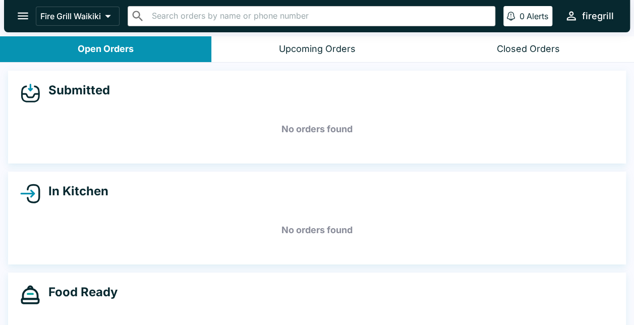
click at [332, 49] on div "Upcoming Orders" at bounding box center [317, 49] width 77 height 12
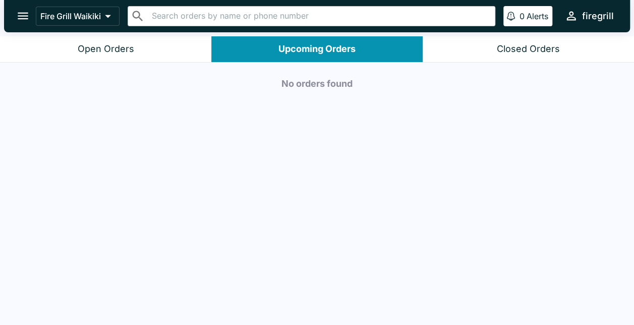
click at [524, 49] on div "Closed Orders" at bounding box center [528, 49] width 63 height 12
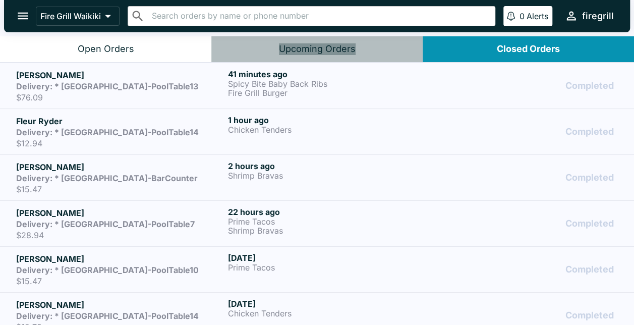
click at [341, 55] on div "Upcoming Orders" at bounding box center [317, 49] width 77 height 12
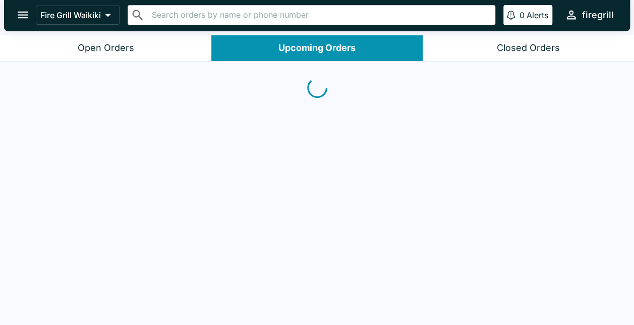
scroll to position [2, 0]
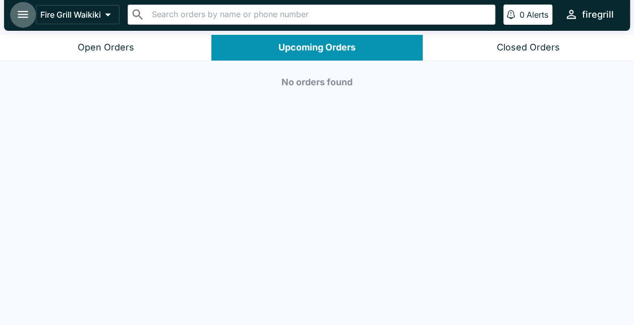
click at [22, 15] on icon "open drawer" at bounding box center [23, 15] width 14 height 14
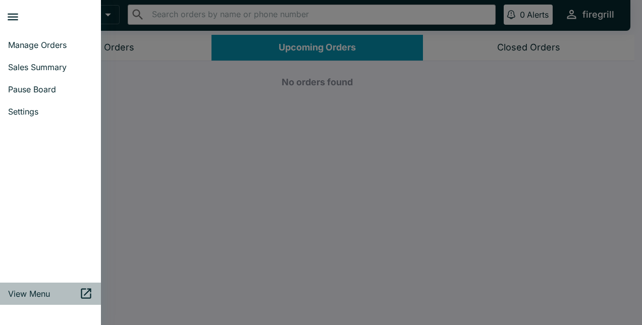
click at [30, 290] on span "View Menu" at bounding box center [43, 294] width 71 height 10
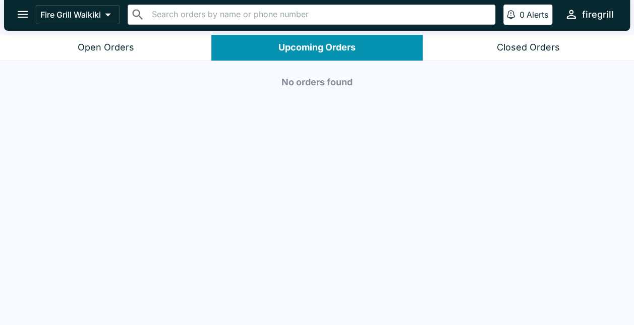
click at [521, 43] on div "Closed Orders" at bounding box center [528, 48] width 63 height 12
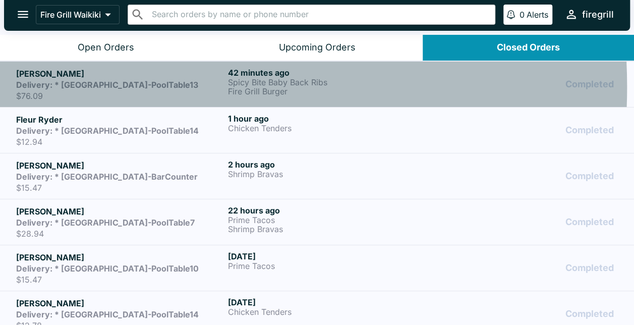
click at [101, 86] on strong "Delivery: * Hilton Garden Inn-PoolTable13" at bounding box center [107, 85] width 182 height 10
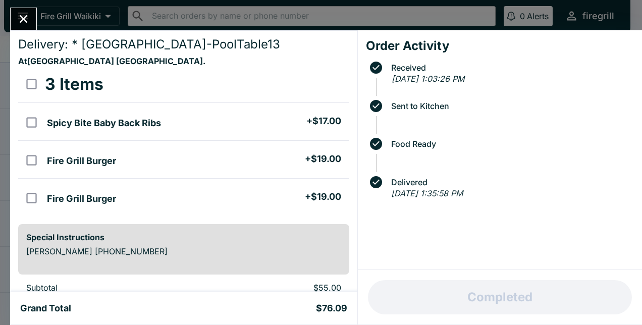
scroll to position [10, 0]
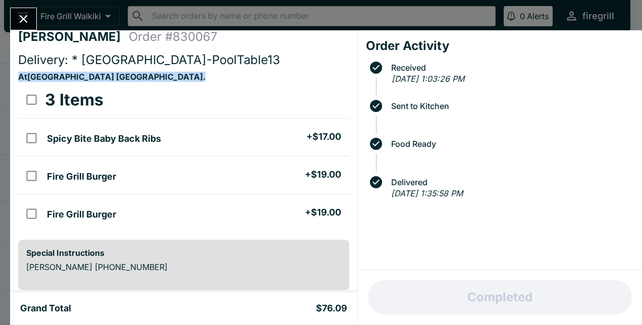
drag, startPoint x: 349, startPoint y: 58, endPoint x: 346, endPoint y: 221, distance: 162.5
click at [346, 221] on div "Kimberly Blackwelder Order # 830067 Delivery: * Hilton Garden Inn-PoolTable13 A…" at bounding box center [183, 161] width 347 height 262
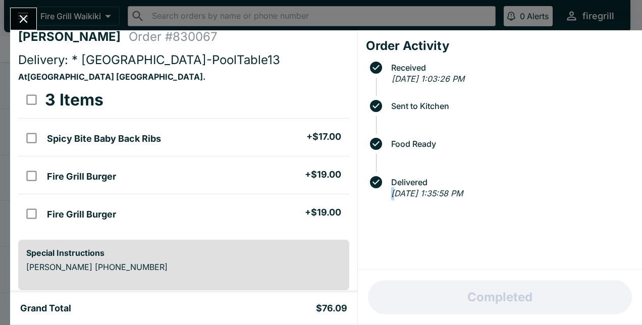
drag, startPoint x: 346, startPoint y: 221, endPoint x: 395, endPoint y: 256, distance: 61.1
click at [395, 256] on div "Order Activity Received Mon Aug 11 2025 - 1:03:26 PM Sent to Kitchen Food Ready…" at bounding box center [500, 150] width 284 height 240
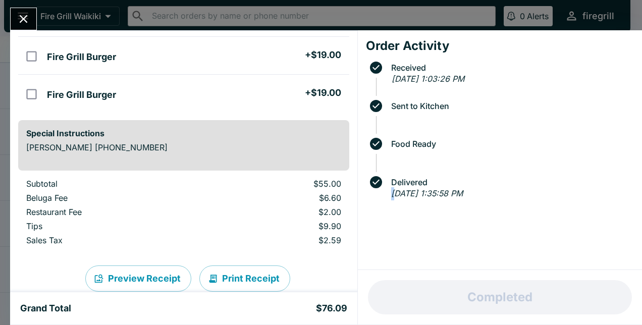
scroll to position [152, 0]
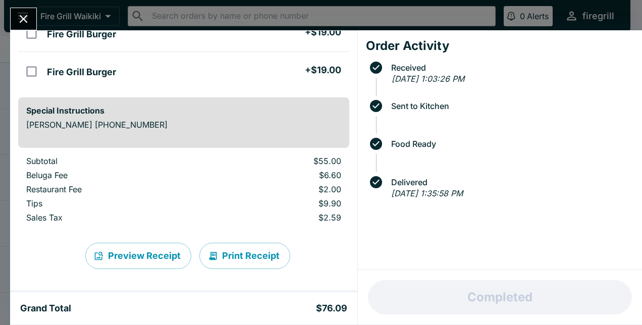
click at [362, 289] on div "Completed" at bounding box center [500, 297] width 284 height 55
click at [359, 232] on div "Order Activity Received Mon Aug 11 2025 - 1:03:26 PM Sent to Kitchen Food Ready…" at bounding box center [500, 150] width 284 height 240
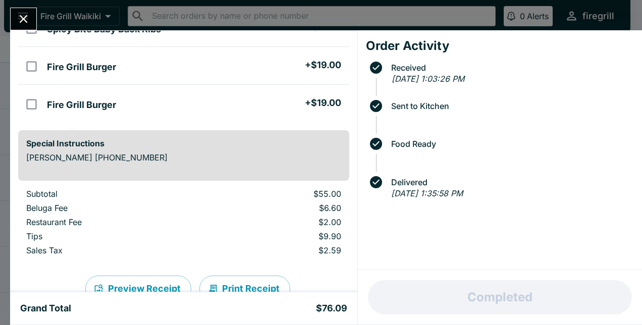
scroll to position [123, 0]
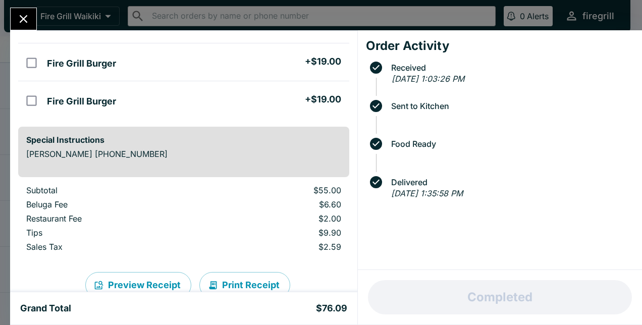
click at [28, 13] on icon "Close" at bounding box center [24, 19] width 14 height 14
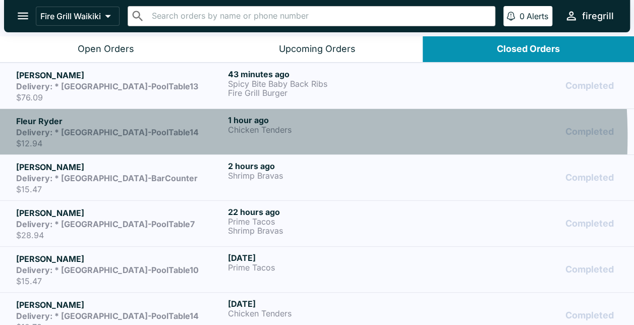
click at [145, 136] on strong "Delivery: * Hilton Garden Inn-PoolTable14" at bounding box center [107, 132] width 183 height 10
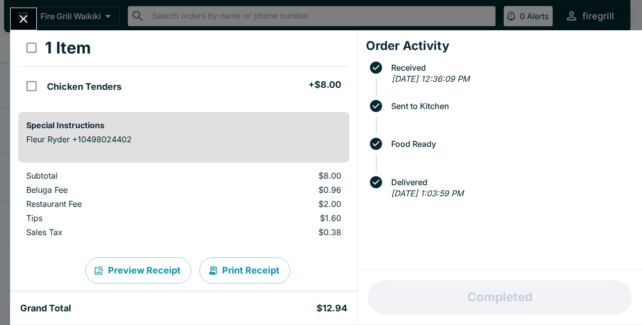
scroll to position [29, 0]
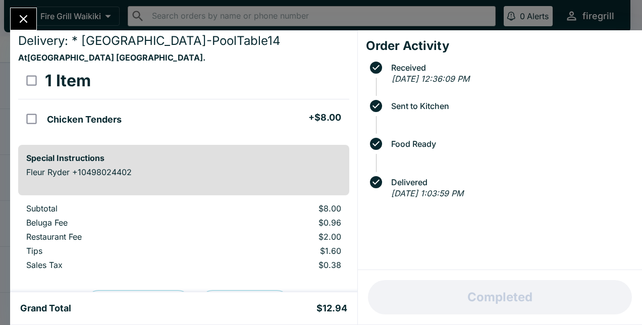
click at [22, 18] on icon "Close" at bounding box center [24, 19] width 8 height 8
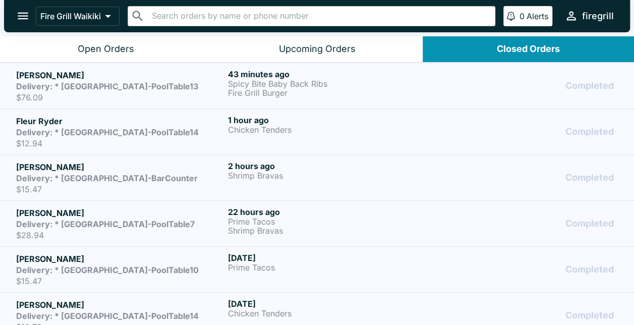
click at [136, 173] on strong "Delivery: * Hilton Garden Inn-BarCounter" at bounding box center [107, 178] width 182 height 10
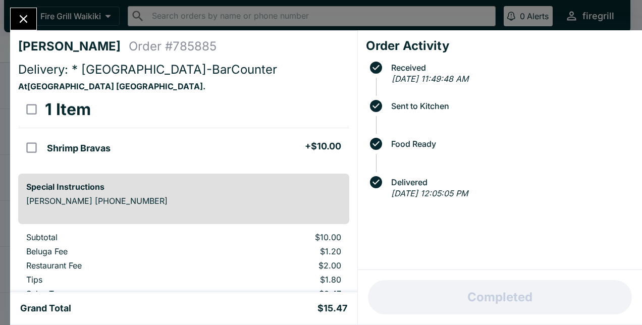
click at [23, 17] on icon "Close" at bounding box center [24, 19] width 14 height 14
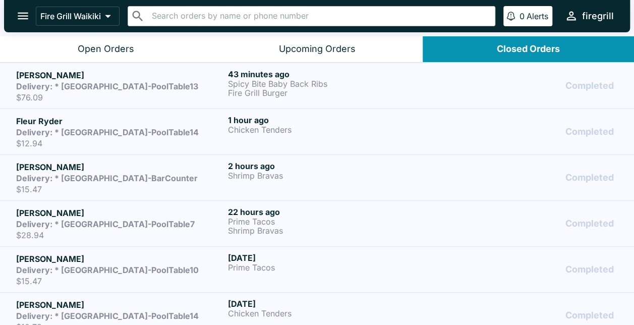
click at [132, 263] on h5 "Patrick oriordan" at bounding box center [120, 259] width 208 height 12
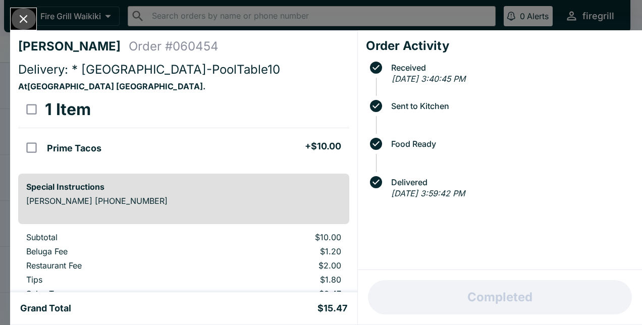
click at [20, 18] on icon "Close" at bounding box center [24, 19] width 14 height 14
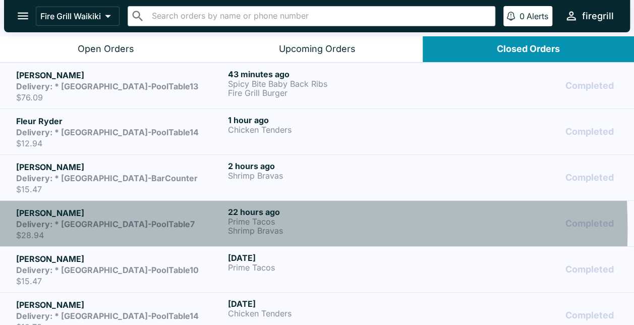
click at [85, 228] on div "Hailey Fabich Delivery: * Hilton Garden Inn-PoolTable7 $28.94" at bounding box center [120, 223] width 208 height 33
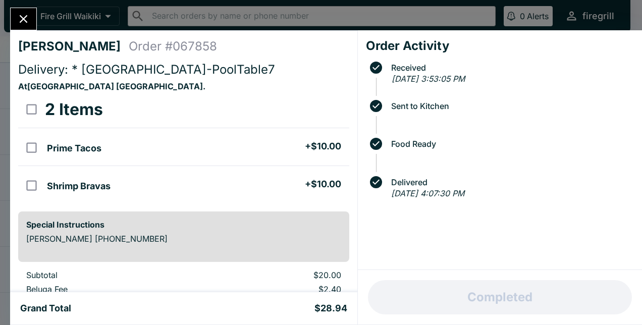
click at [22, 15] on icon "Close" at bounding box center [24, 19] width 14 height 14
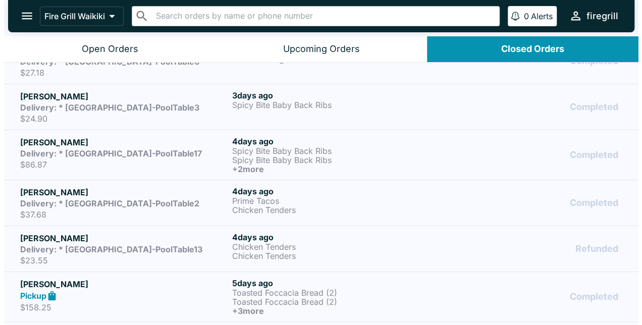
scroll to position [454, 0]
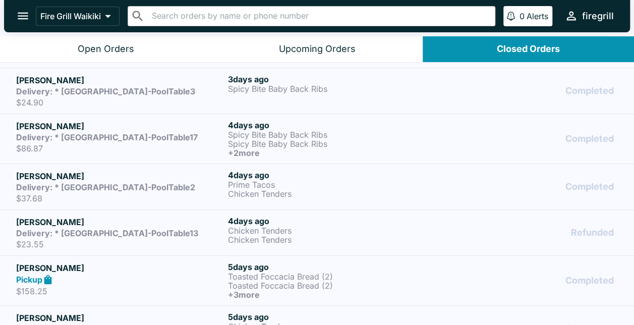
click at [162, 275] on div "Pickup" at bounding box center [120, 280] width 208 height 12
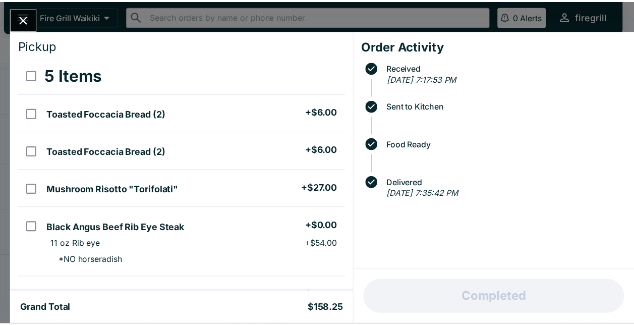
scroll to position [108, 0]
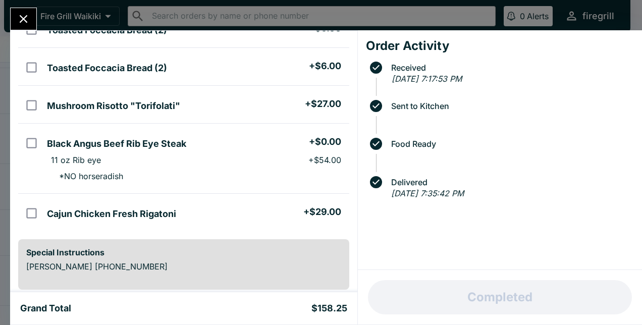
click at [28, 20] on icon "Close" at bounding box center [24, 19] width 14 height 14
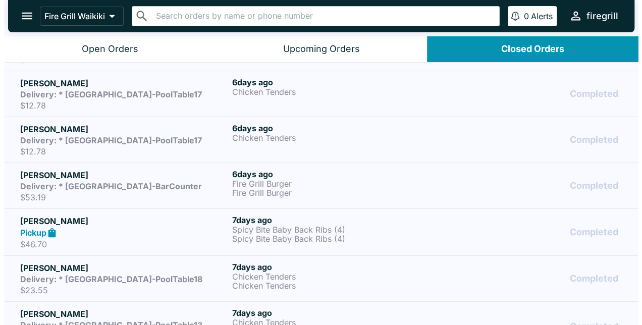
scroll to position [738, 0]
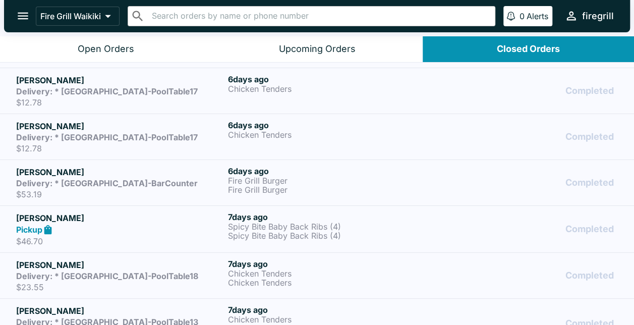
click at [184, 232] on div "Pickup" at bounding box center [120, 230] width 208 height 12
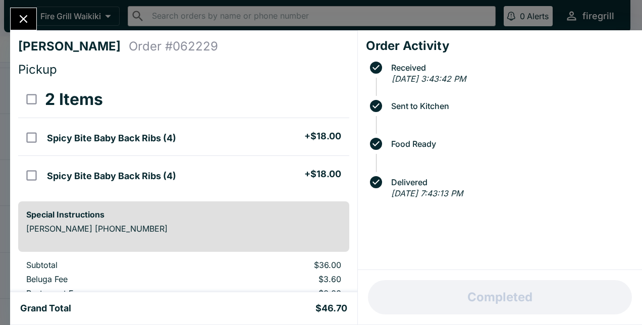
click at [23, 23] on icon "Close" at bounding box center [24, 19] width 14 height 14
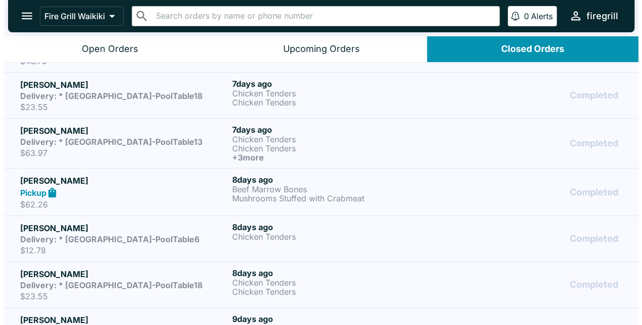
scroll to position [1041, 0]
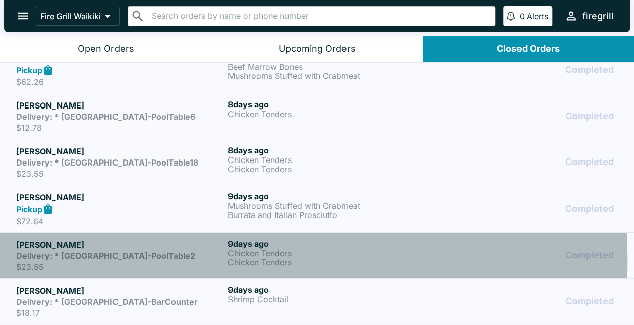
click at [159, 256] on h6 "Delivery: * Hilton Garden Inn-PoolTable2" at bounding box center [105, 256] width 179 height 10
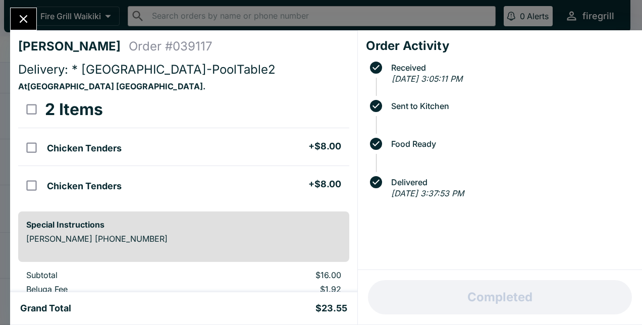
click at [26, 18] on icon "Close" at bounding box center [24, 19] width 14 height 14
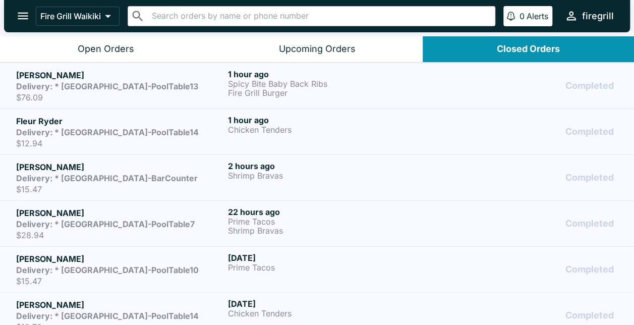
click at [108, 140] on p "$12.94" at bounding box center [120, 143] width 208 height 10
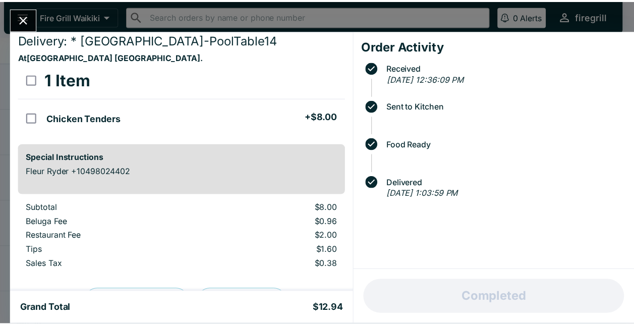
scroll to position [26, 0]
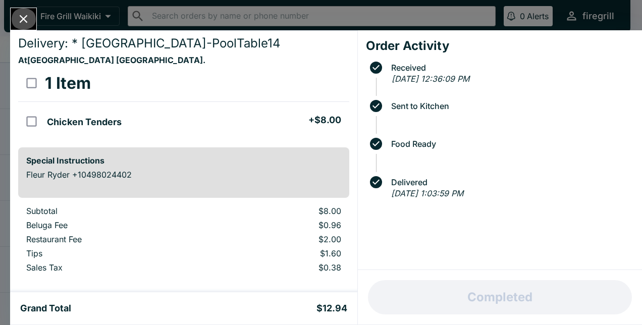
click at [31, 21] on button "Close" at bounding box center [24, 19] width 26 height 22
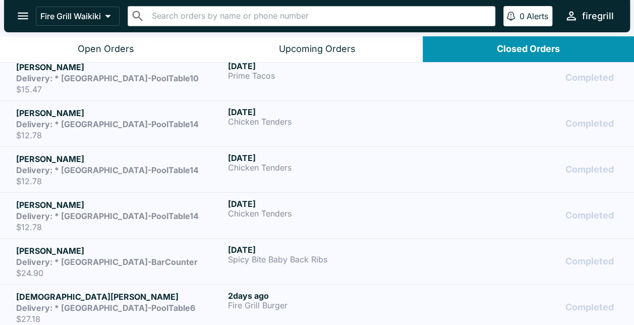
scroll to position [202, 0]
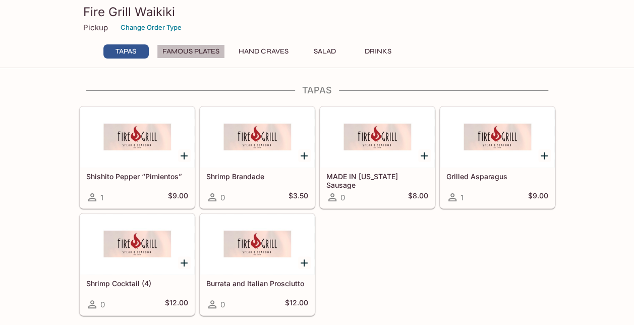
click at [186, 52] on button "Famous Plates" at bounding box center [191, 51] width 68 height 14
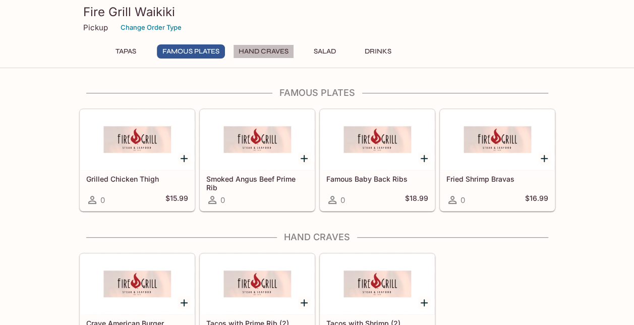
click at [256, 50] on button "Hand Craves" at bounding box center [263, 51] width 61 height 14
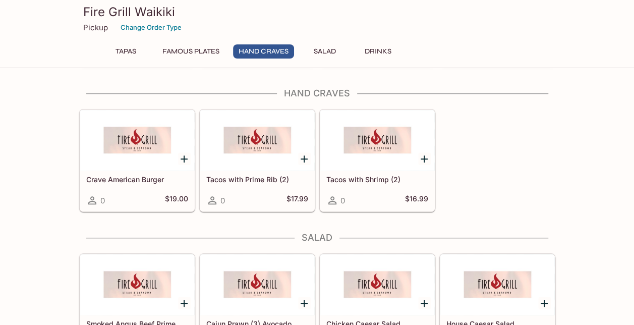
click at [322, 45] on button "Salad" at bounding box center [324, 51] width 45 height 14
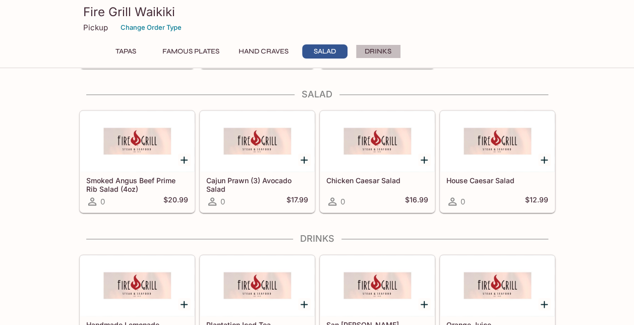
click at [383, 47] on button "Drinks" at bounding box center [378, 51] width 45 height 14
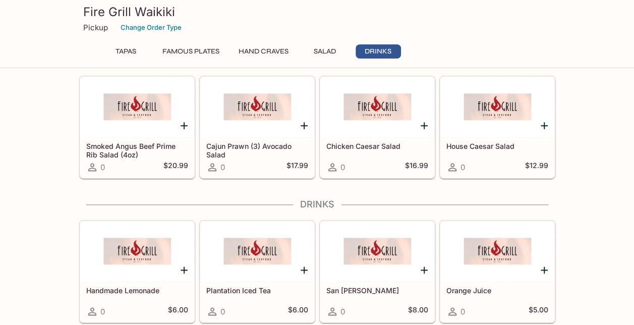
scroll to position [670, 0]
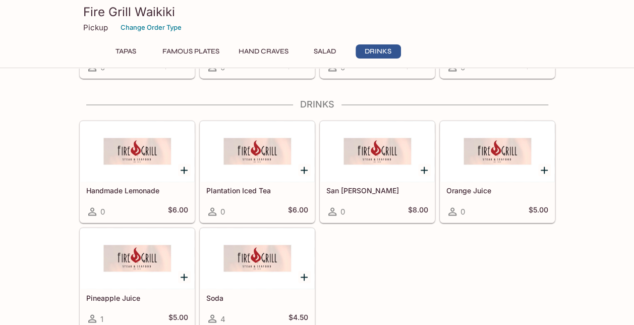
click at [137, 44] on button "Tapas" at bounding box center [125, 51] width 45 height 14
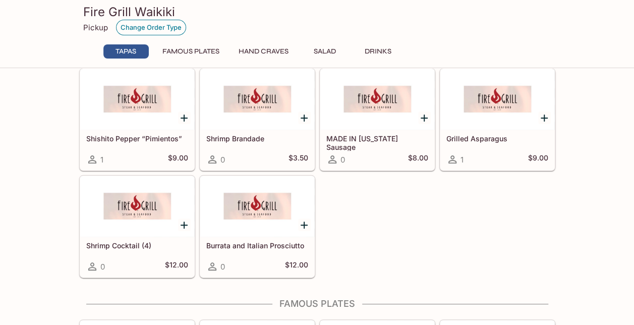
scroll to position [0, 0]
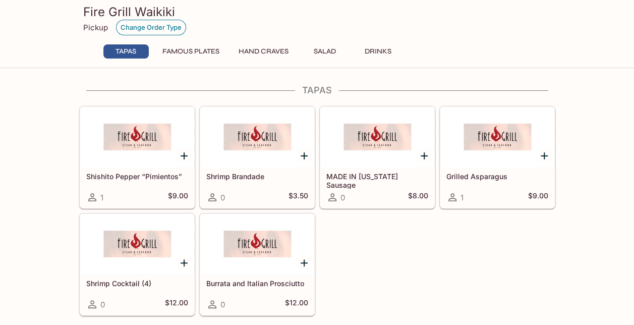
click at [162, 24] on button "Change Order Type" at bounding box center [151, 28] width 70 height 16
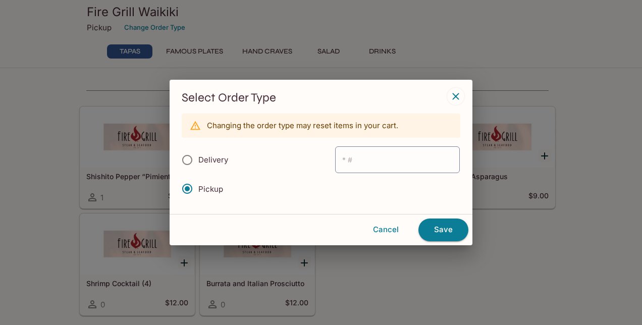
click at [226, 153] on label "Delivery" at bounding box center [202, 160] width 52 height 28
click at [198, 153] on input "Delivery" at bounding box center [187, 159] width 21 height 21
radio input "true"
click at [437, 231] on button "Save" at bounding box center [443, 230] width 50 height 22
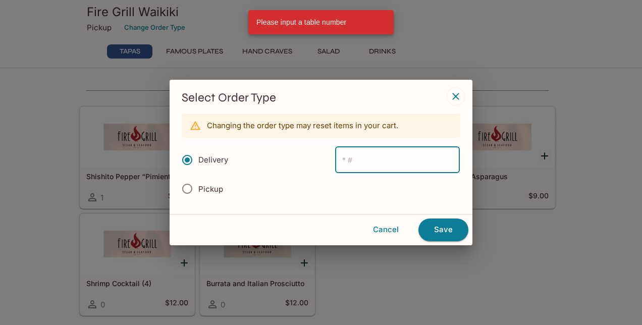
click at [388, 150] on input "text" at bounding box center [397, 159] width 125 height 27
type input "106"
click at [441, 228] on button "Save" at bounding box center [443, 230] width 50 height 22
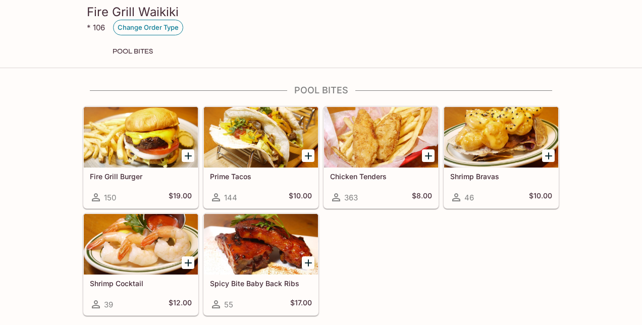
drag, startPoint x: 99, startPoint y: 25, endPoint x: 127, endPoint y: 25, distance: 28.3
click at [99, 25] on p "* 106" at bounding box center [96, 28] width 18 height 10
click at [142, 25] on button "Change Order Type" at bounding box center [148, 28] width 70 height 16
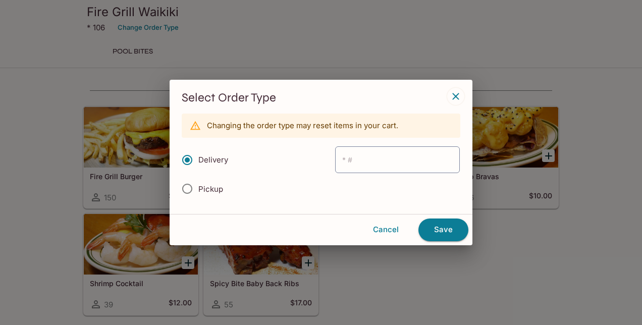
click at [204, 191] on span "Pickup" at bounding box center [210, 189] width 25 height 10
click at [198, 191] on input "Pickup" at bounding box center [187, 188] width 21 height 21
radio input "true"
click at [440, 234] on button "Save" at bounding box center [443, 230] width 50 height 22
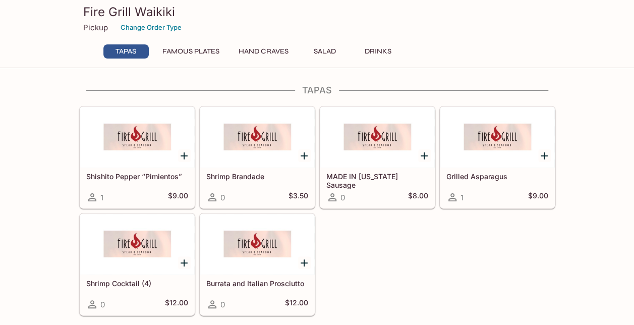
drag, startPoint x: 627, startPoint y: 74, endPoint x: 624, endPoint y: 69, distance: 5.9
click at [134, 27] on button "Change Order Type" at bounding box center [151, 28] width 70 height 16
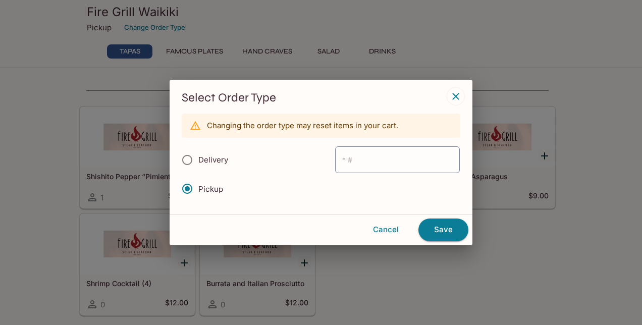
click at [210, 155] on label "Delivery" at bounding box center [202, 160] width 52 height 28
click at [198, 155] on input "Delivery" at bounding box center [187, 159] width 21 height 21
radio input "true"
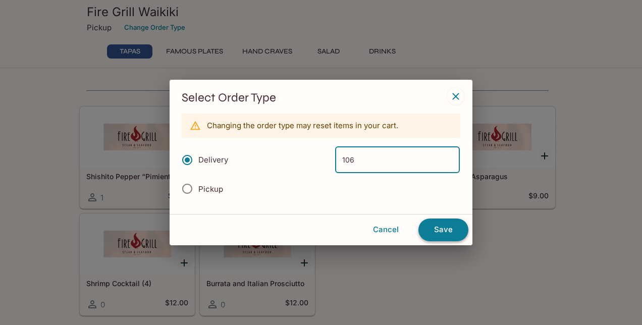
type input "106"
click at [440, 231] on button "Save" at bounding box center [443, 230] width 50 height 22
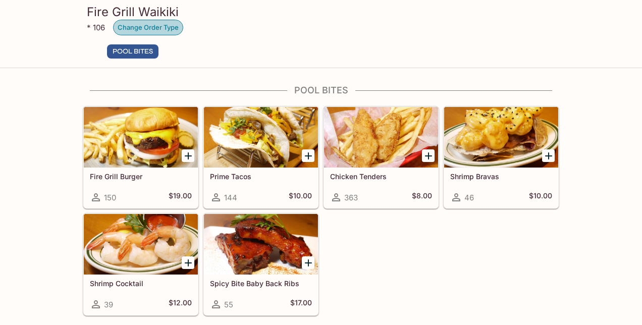
click at [139, 27] on button "Change Order Type" at bounding box center [148, 28] width 70 height 16
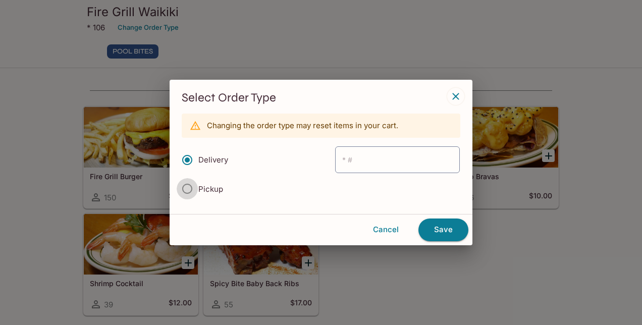
click at [198, 193] on label "Pickup" at bounding box center [199, 189] width 47 height 22
click at [198, 193] on input "Pickup" at bounding box center [187, 188] width 21 height 21
radio input "true"
click at [444, 231] on button "Save" at bounding box center [443, 230] width 50 height 22
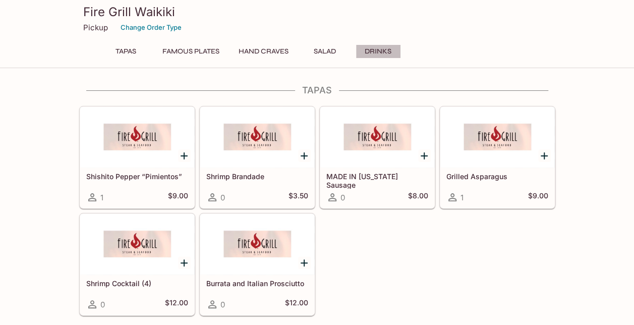
click at [369, 53] on button "Drinks" at bounding box center [378, 51] width 45 height 14
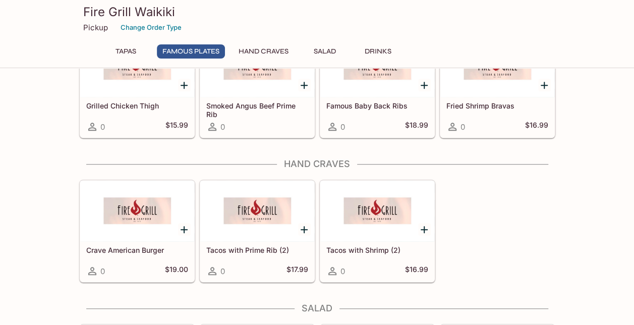
scroll to position [341, 0]
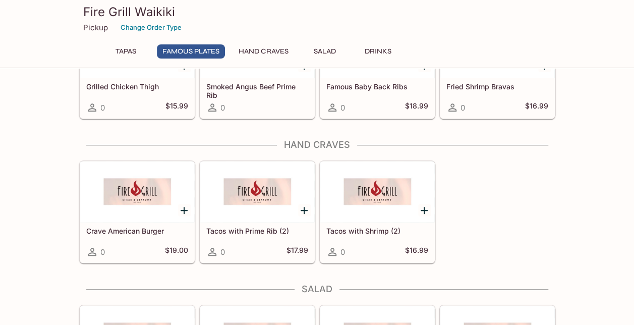
click at [257, 55] on button "Hand Craves" at bounding box center [263, 51] width 61 height 14
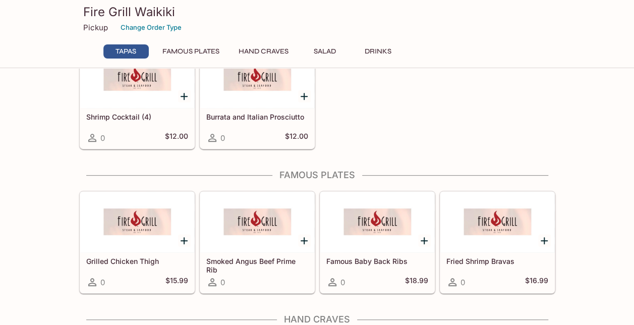
scroll to position [154, 0]
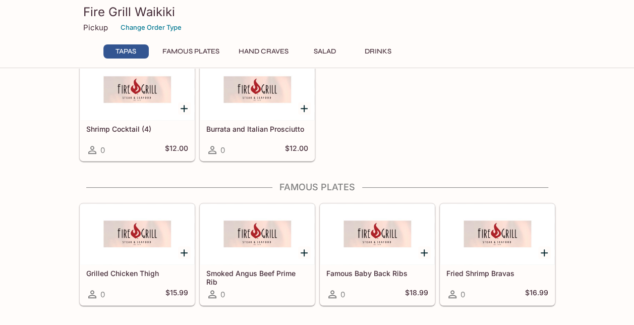
click at [388, 51] on button "Drinks" at bounding box center [378, 51] width 45 height 14
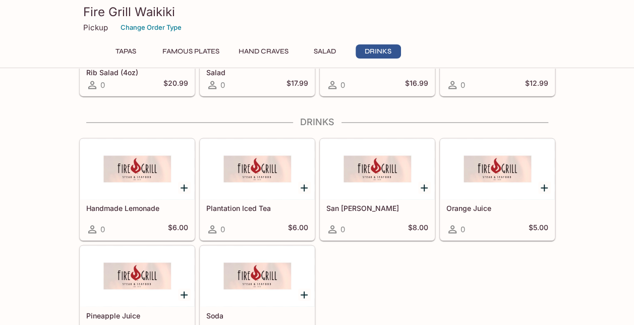
scroll to position [670, 0]
